Goal: Task Accomplishment & Management: Manage account settings

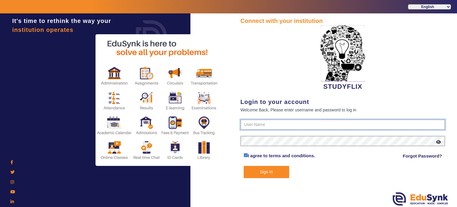
click at [252, 128] on input "text" at bounding box center [342, 124] width 205 height 11
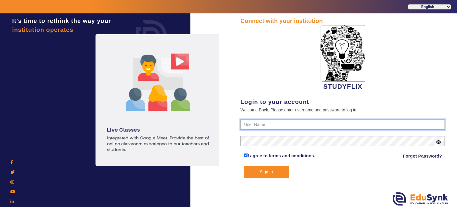
type input "6354922771"
click at [244, 166] on button "Sign In" at bounding box center [267, 172] width 46 height 12
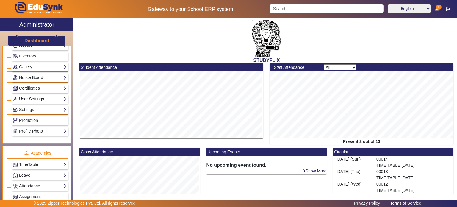
scroll to position [162, 0]
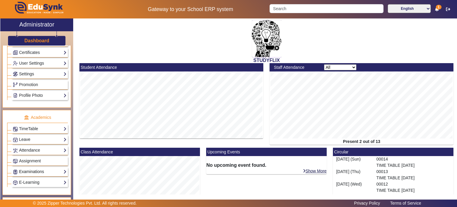
click at [43, 171] on link "Examinations" at bounding box center [40, 171] width 54 height 7
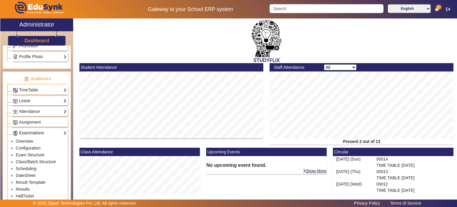
scroll to position [203, 0]
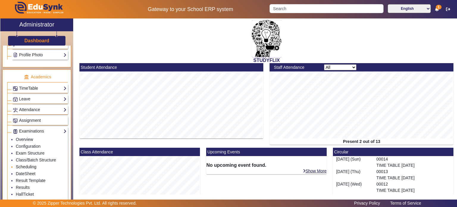
click at [29, 165] on link "Scheduling" at bounding box center [26, 166] width 21 height 5
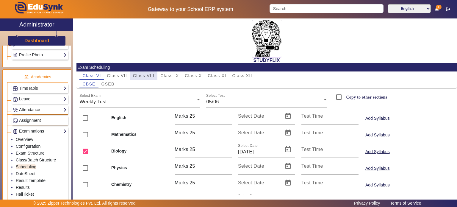
click at [154, 77] on span "Class VIII" at bounding box center [143, 76] width 21 height 4
click at [45, 157] on link "Class/Batch Structure" at bounding box center [36, 159] width 40 height 5
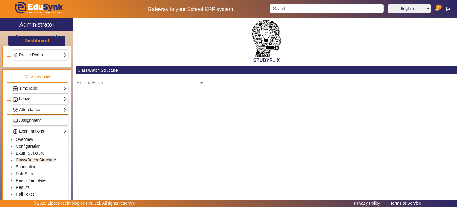
click at [138, 83] on div "Select Exam" at bounding box center [138, 85] width 124 height 7
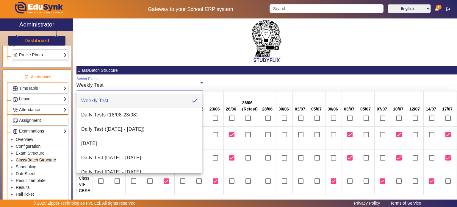
click at [160, 47] on div at bounding box center [228, 103] width 457 height 207
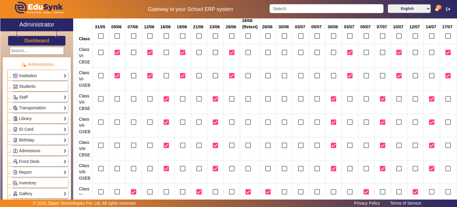
click at [40, 77] on link "Institution" at bounding box center [40, 75] width 54 height 7
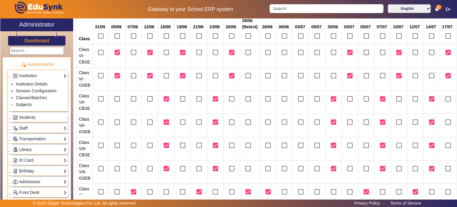
click at [28, 104] on link "Subjects" at bounding box center [24, 104] width 16 height 5
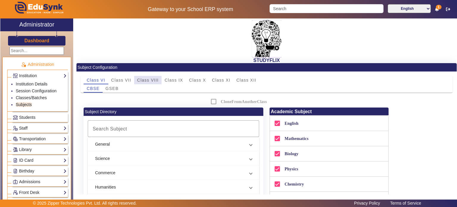
click at [155, 80] on span "Class VIII" at bounding box center [147, 80] width 21 height 4
click at [120, 89] on div "GSEB" at bounding box center [112, 88] width 19 height 8
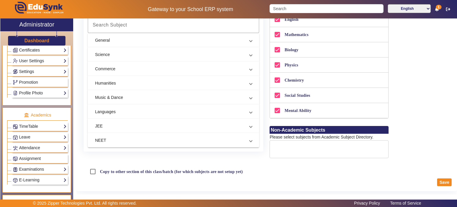
scroll to position [196, 0]
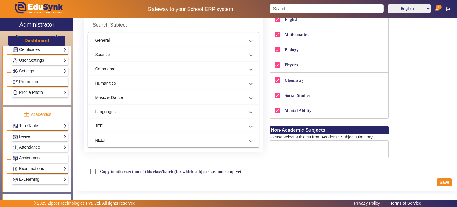
click at [46, 128] on div "TimeTable Assign Teacher AcademicCalendar Period Structure TimeTable Setup Week…" at bounding box center [40, 125] width 56 height 9
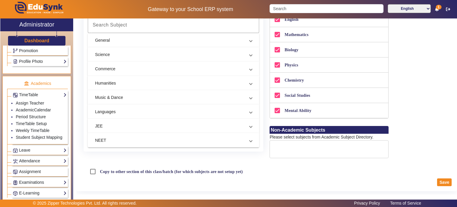
scroll to position [165, 0]
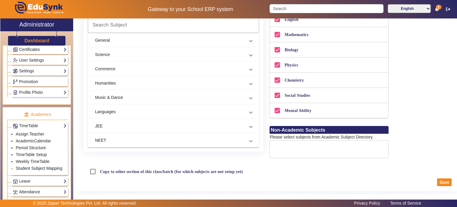
click at [36, 168] on link "Student Subject Mapping" at bounding box center [39, 168] width 46 height 5
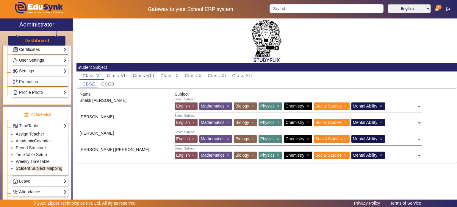
click at [152, 74] on span "Class VIII" at bounding box center [143, 76] width 21 height 4
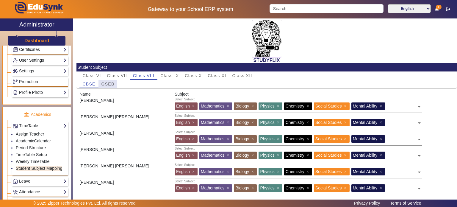
click at [112, 85] on span "GSEB" at bounding box center [107, 84] width 13 height 4
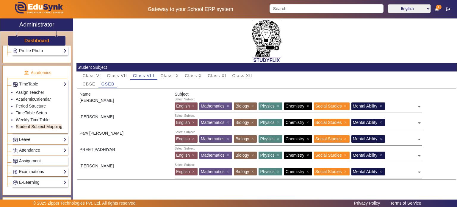
scroll to position [209, 0]
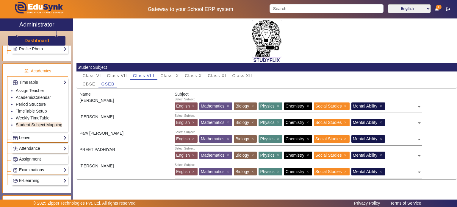
click at [43, 169] on link "Examinations" at bounding box center [40, 169] width 54 height 7
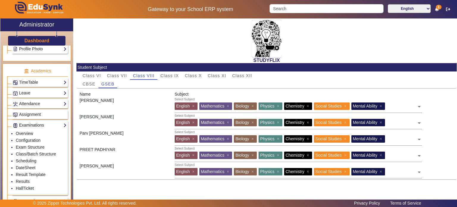
scroll to position [251, 0]
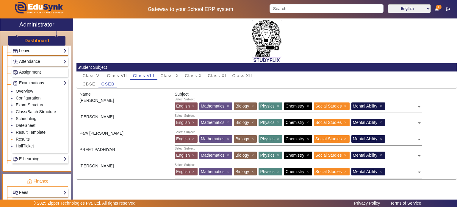
click at [27, 137] on link "Results" at bounding box center [23, 139] width 14 height 5
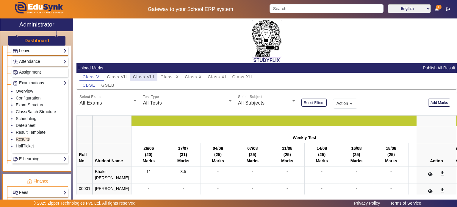
click at [151, 78] on span "Class VIII" at bounding box center [143, 77] width 21 height 4
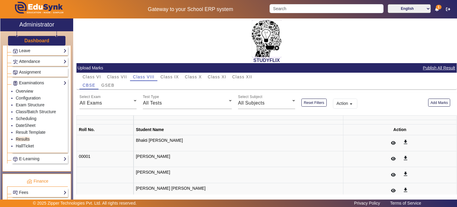
click at [113, 85] on span "GSEB" at bounding box center [107, 85] width 13 height 4
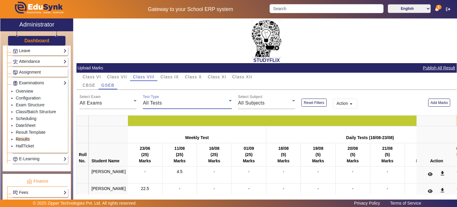
click at [160, 100] on div "All Tests" at bounding box center [186, 102] width 86 height 7
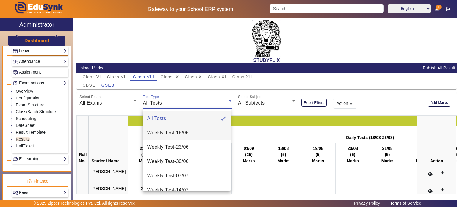
click at [164, 128] on mat-option "Weekly Test - 16/06" at bounding box center [187, 133] width 88 height 14
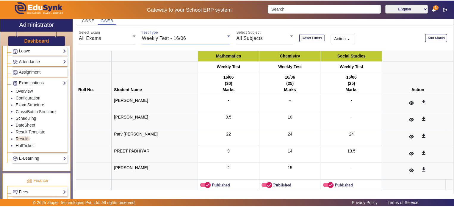
scroll to position [65, 0]
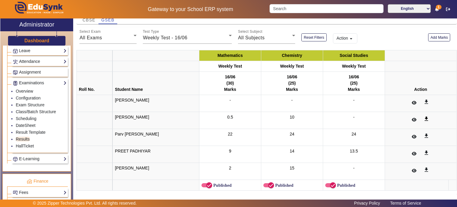
click at [426, 116] on mat-icon "get_app" at bounding box center [426, 119] width 6 height 6
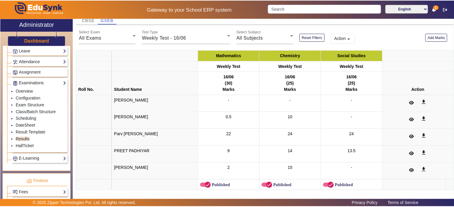
scroll to position [68, 0]
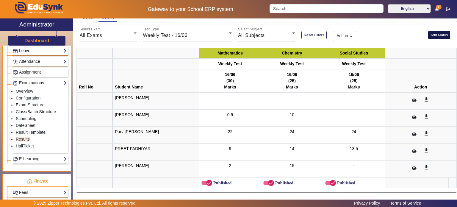
click at [436, 34] on button "Add Marks" at bounding box center [439, 35] width 22 height 8
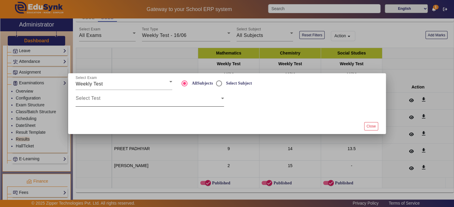
click at [135, 105] on div "Select Test" at bounding box center [150, 98] width 148 height 17
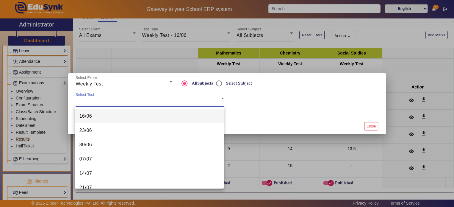
click at [127, 107] on div "16/06 23/06 30/06 07/07 14/07 21/07 28/07 04/08 11/08 16/08 25/08 01/09 20/08 (…" at bounding box center [149, 148] width 149 height 82
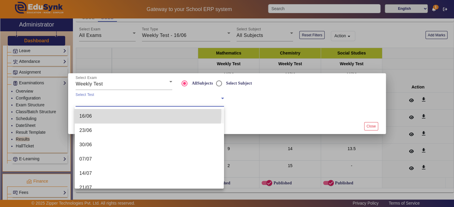
click at [127, 113] on mat-option "16/06" at bounding box center [149, 116] width 149 height 14
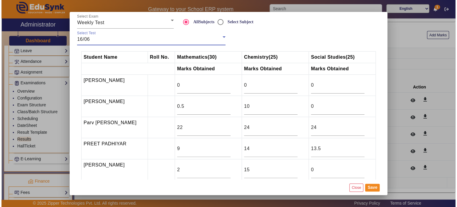
scroll to position [6, 0]
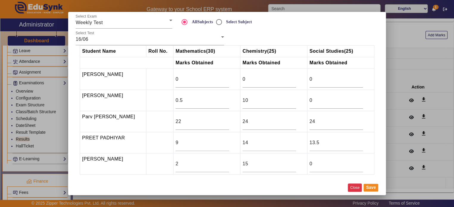
click at [350, 186] on button "Close" at bounding box center [355, 187] width 14 height 8
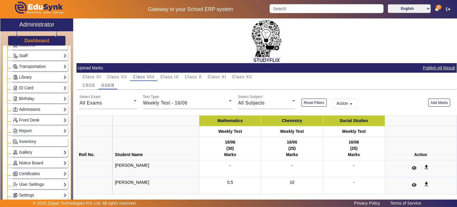
scroll to position [0, 0]
